Goal: Transaction & Acquisition: Subscribe to service/newsletter

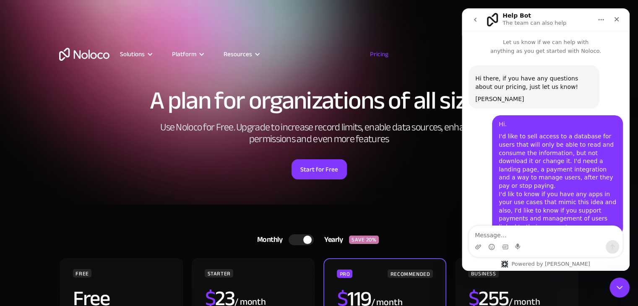
click at [200, 32] on div "Solutions Use Cases Business Types Project Management Keep track of customers, …" at bounding box center [319, 54] width 537 height 66
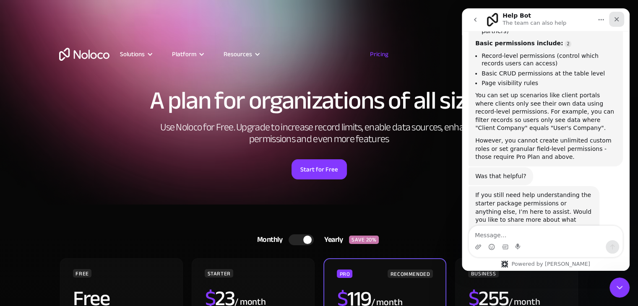
click at [617, 21] on icon "Close" at bounding box center [616, 19] width 5 height 5
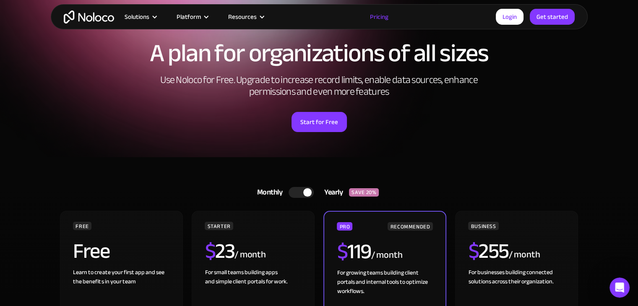
scroll to position [0, 0]
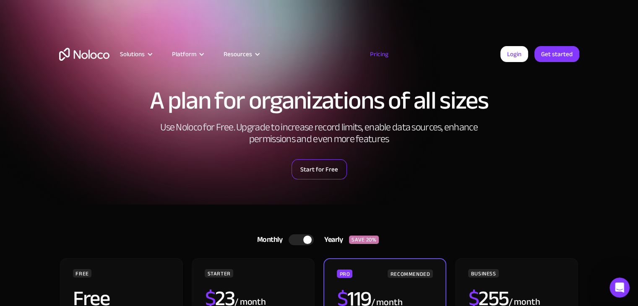
click at [332, 173] on link "Start for Free" at bounding box center [318, 169] width 55 height 20
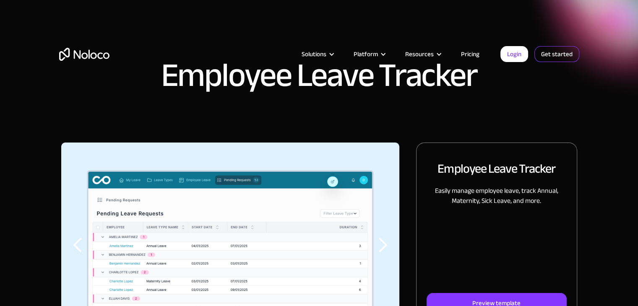
click at [558, 52] on link "Get started" at bounding box center [556, 54] width 45 height 16
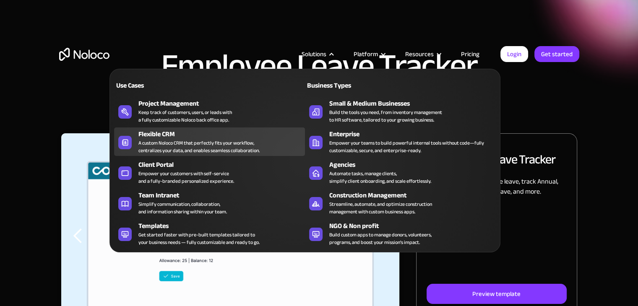
scroll to position [84, 0]
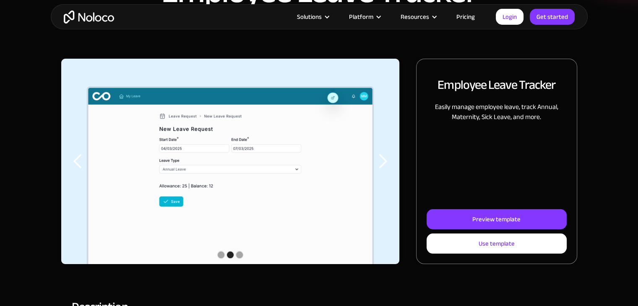
click at [82, 165] on div "previous slide" at bounding box center [78, 161] width 17 height 17
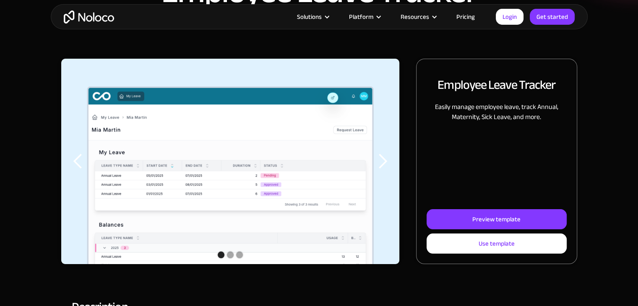
click at [82, 165] on div "previous slide" at bounding box center [78, 161] width 17 height 17
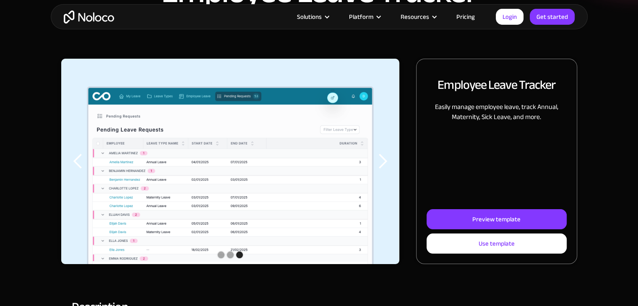
click at [82, 165] on div "previous slide" at bounding box center [78, 161] width 17 height 17
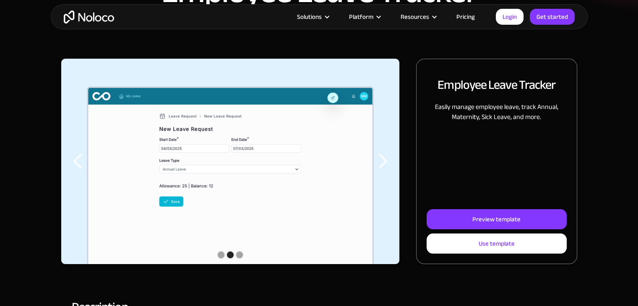
click at [82, 165] on div "previous slide" at bounding box center [78, 161] width 17 height 17
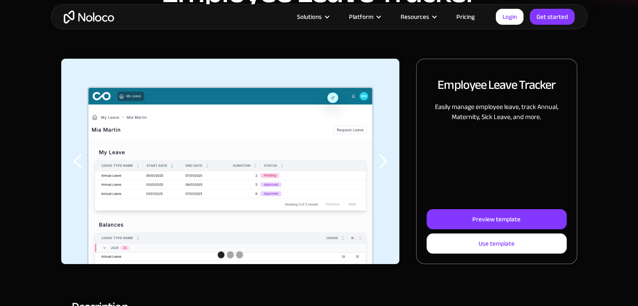
click at [82, 165] on div "previous slide" at bounding box center [78, 161] width 17 height 17
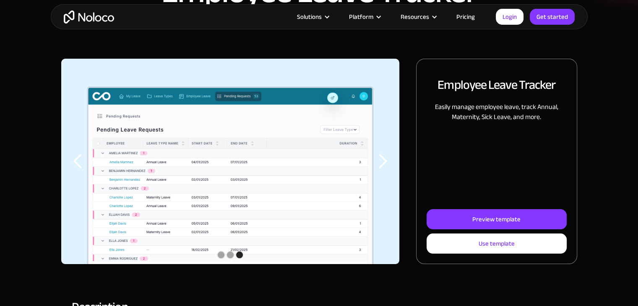
click at [82, 165] on div "previous slide" at bounding box center [78, 161] width 17 height 17
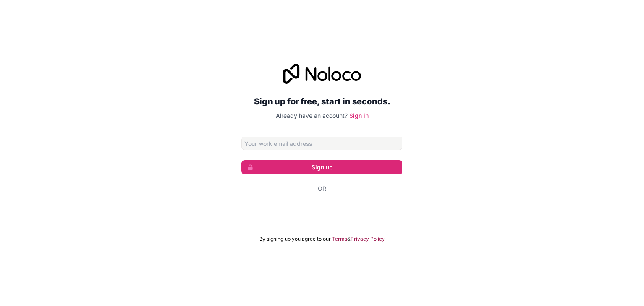
click at [322, 148] on input "Email address" at bounding box center [322, 143] width 161 height 13
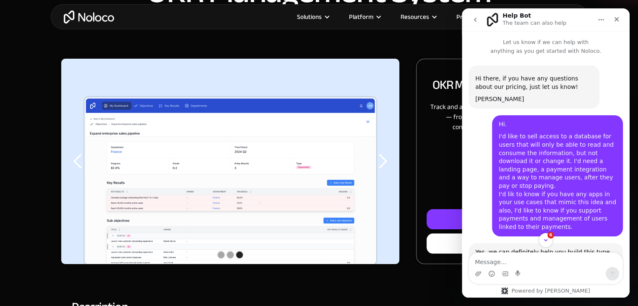
scroll to position [1, 0]
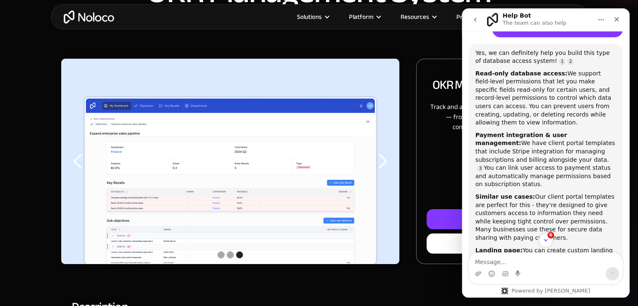
click at [389, 160] on div "next slide" at bounding box center [382, 161] width 17 height 17
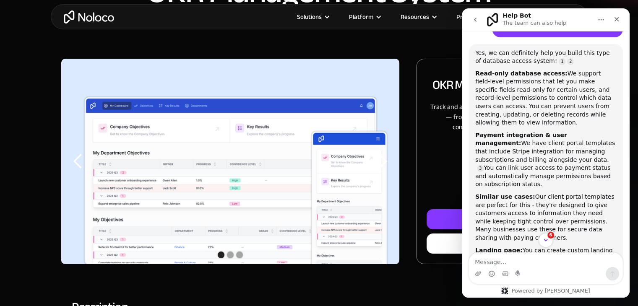
click at [389, 160] on div "next slide" at bounding box center [382, 161] width 17 height 17
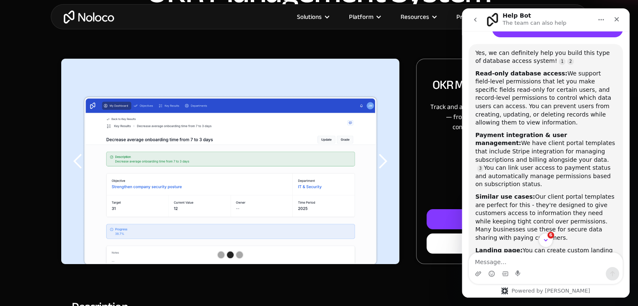
click at [389, 160] on div "next slide" at bounding box center [382, 161] width 17 height 17
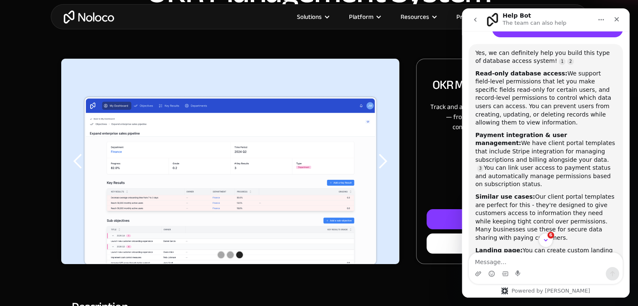
click at [376, 163] on div "next slide" at bounding box center [382, 161] width 17 height 17
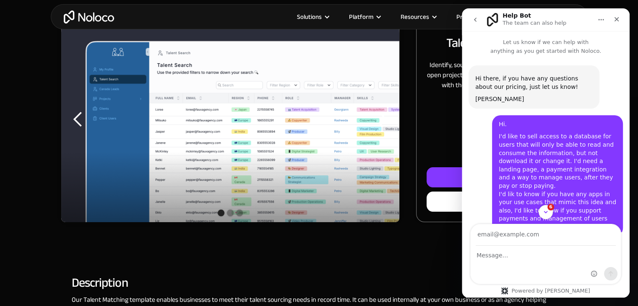
scroll to position [1, 0]
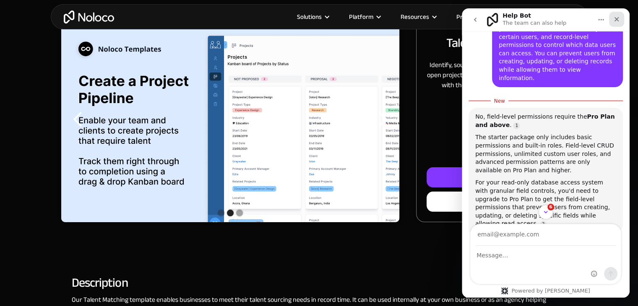
click at [618, 16] on icon "Close" at bounding box center [616, 19] width 7 height 7
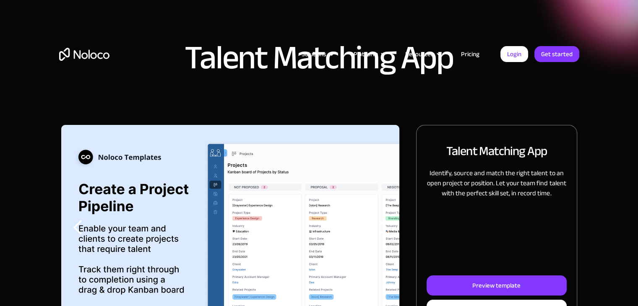
scroll to position [0, 0]
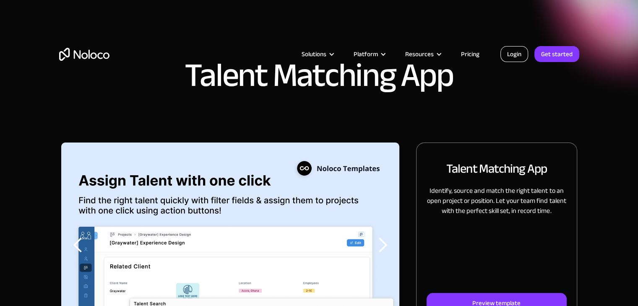
click at [519, 54] on link "Login" at bounding box center [514, 54] width 28 height 16
click at [470, 59] on link "Pricing" at bounding box center [469, 54] width 39 height 11
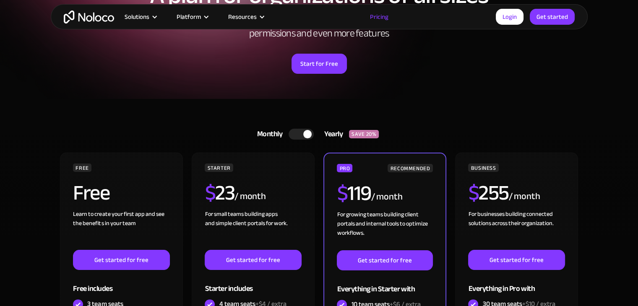
scroll to position [126, 0]
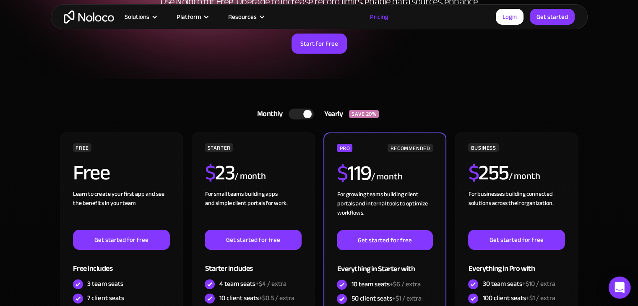
click at [618, 295] on div "Open Intercom Messenger" at bounding box center [619, 288] width 22 height 22
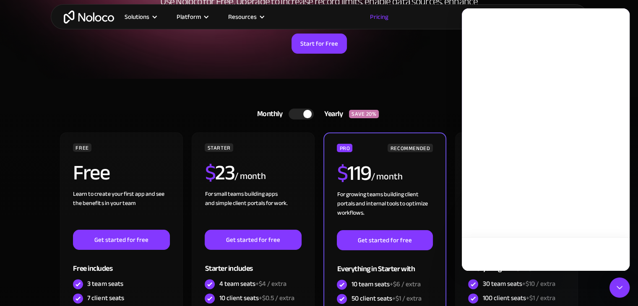
scroll to position [0, 0]
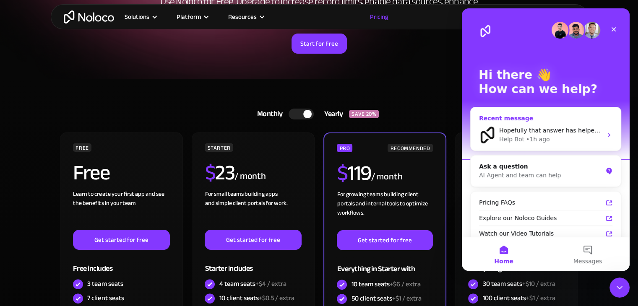
click at [551, 122] on div "Hopefully that answer has helped. If you need any more help or have any other q…" at bounding box center [545, 135] width 150 height 31
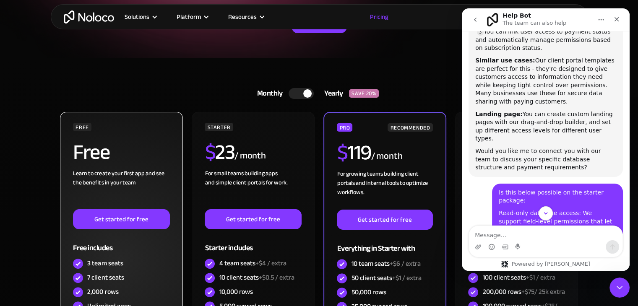
scroll to position [168, 0]
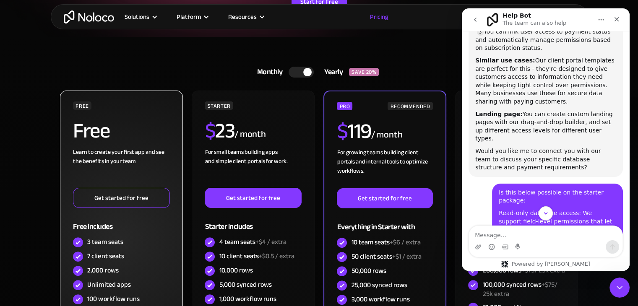
click at [129, 195] on link "Get started for free" at bounding box center [121, 198] width 96 height 20
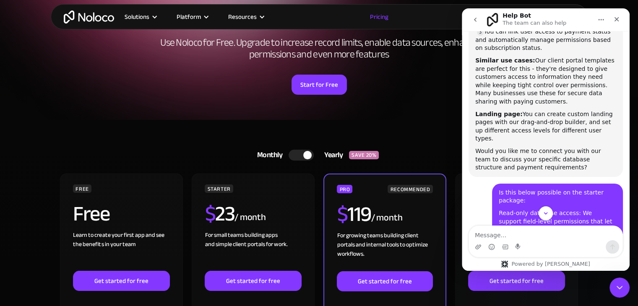
scroll to position [84, 0]
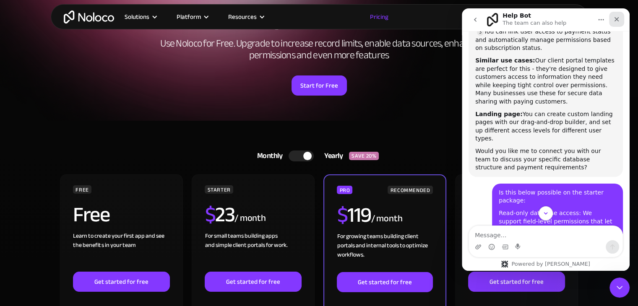
click at [616, 20] on icon "Close" at bounding box center [616, 19] width 5 height 5
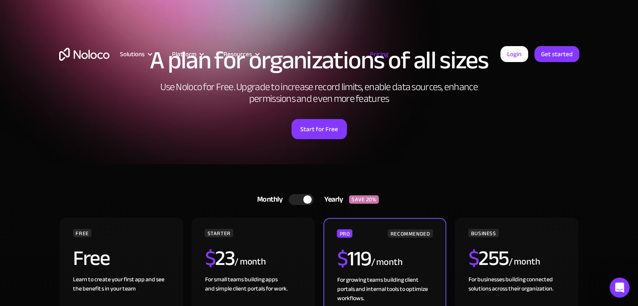
scroll to position [0, 0]
